Goal: Browse casually: Explore the website without a specific task or goal

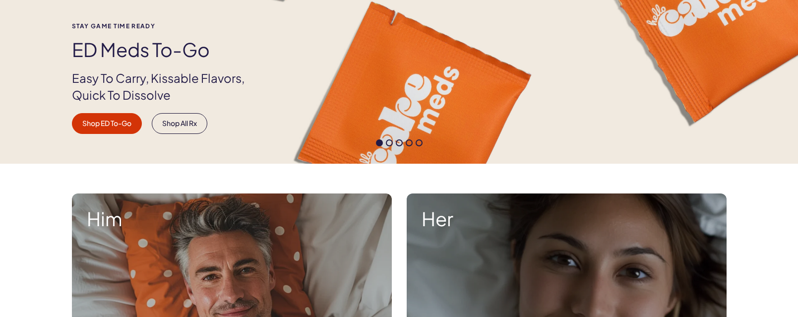
scroll to position [181, 0]
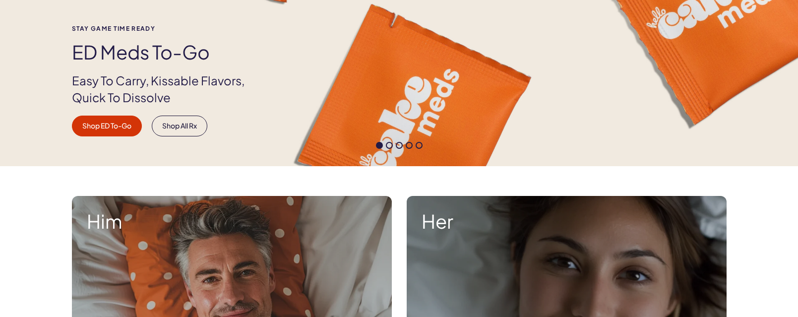
click at [389, 147] on span at bounding box center [389, 145] width 7 height 7
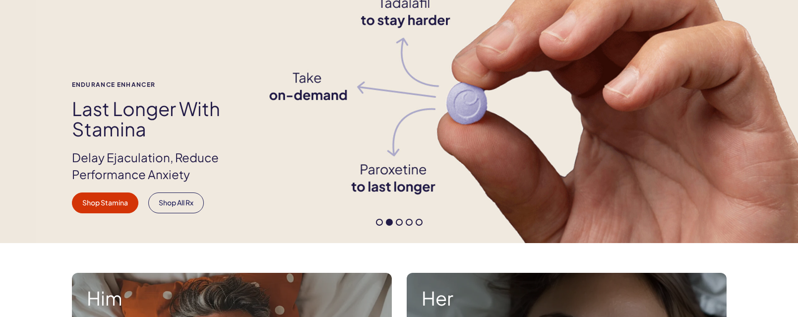
scroll to position [106, 0]
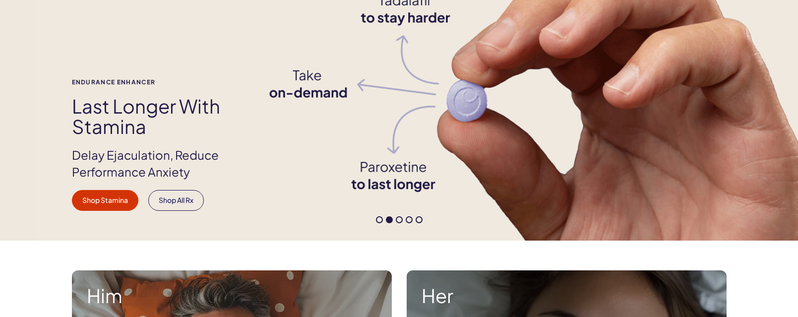
click at [396, 217] on span at bounding box center [399, 219] width 7 height 7
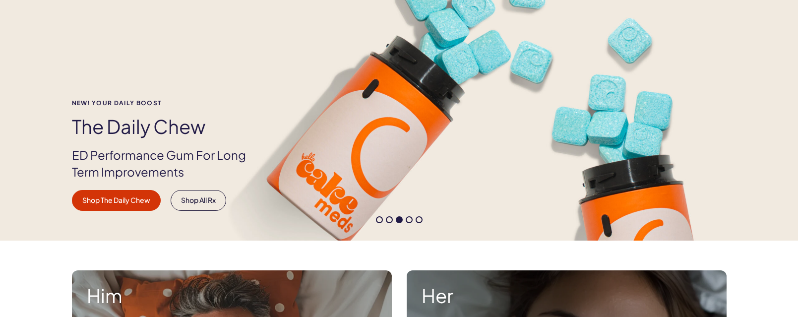
click at [412, 218] on div at bounding box center [399, 219] width 798 height 7
click at [409, 219] on span at bounding box center [409, 219] width 7 height 7
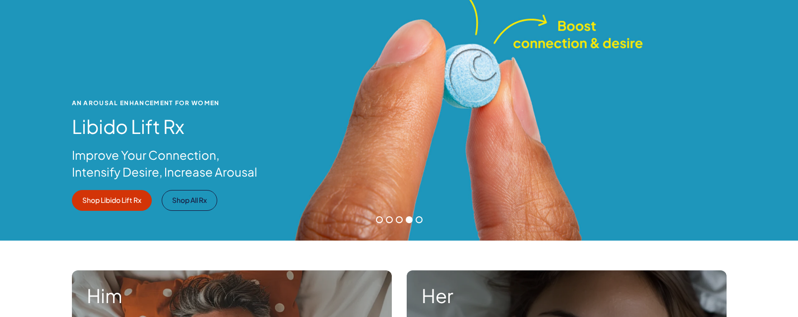
click at [422, 219] on span at bounding box center [419, 219] width 7 height 7
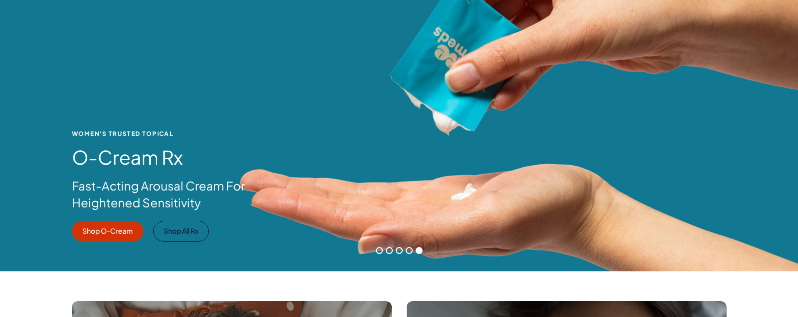
scroll to position [103, 0]
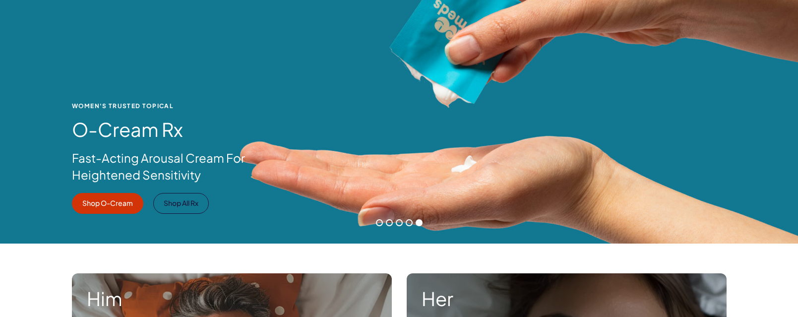
click at [378, 222] on span at bounding box center [379, 222] width 7 height 7
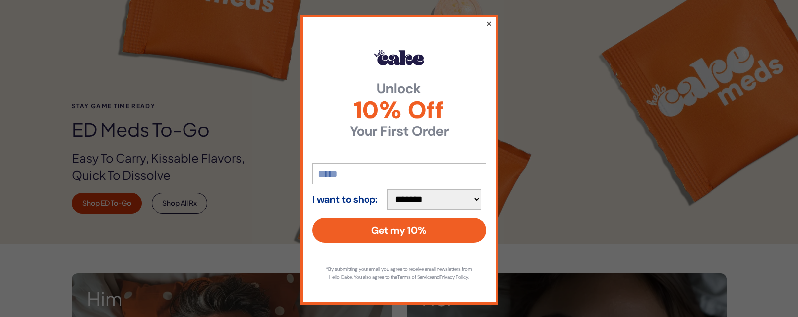
click at [491, 22] on button "×" at bounding box center [488, 23] width 6 height 12
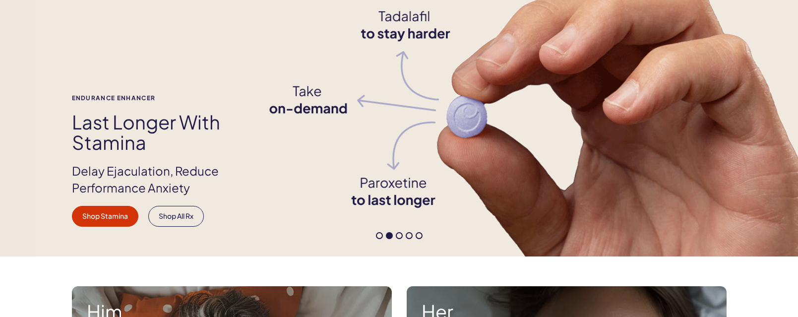
scroll to position [92, 0]
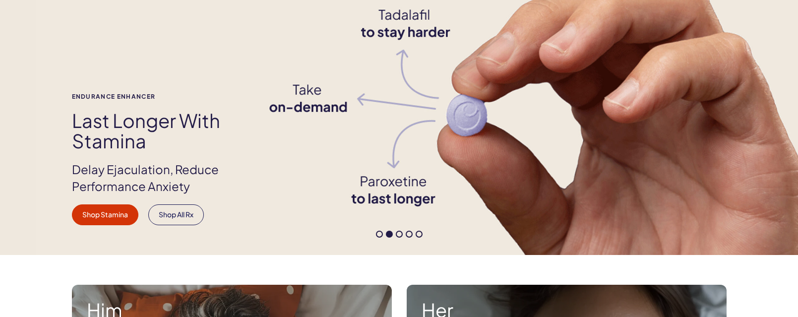
click at [380, 234] on span at bounding box center [379, 234] width 7 height 7
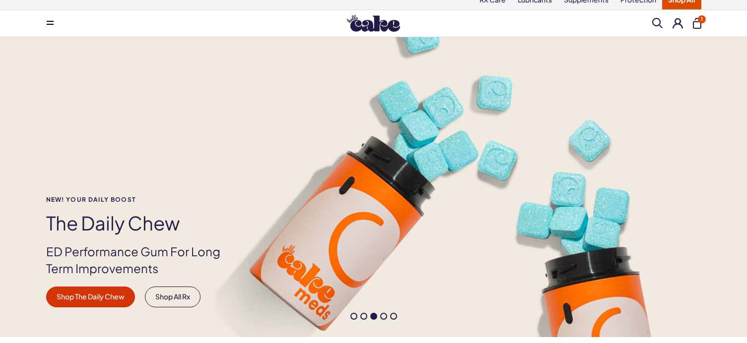
scroll to position [0, 0]
